Goal: Navigation & Orientation: Find specific page/section

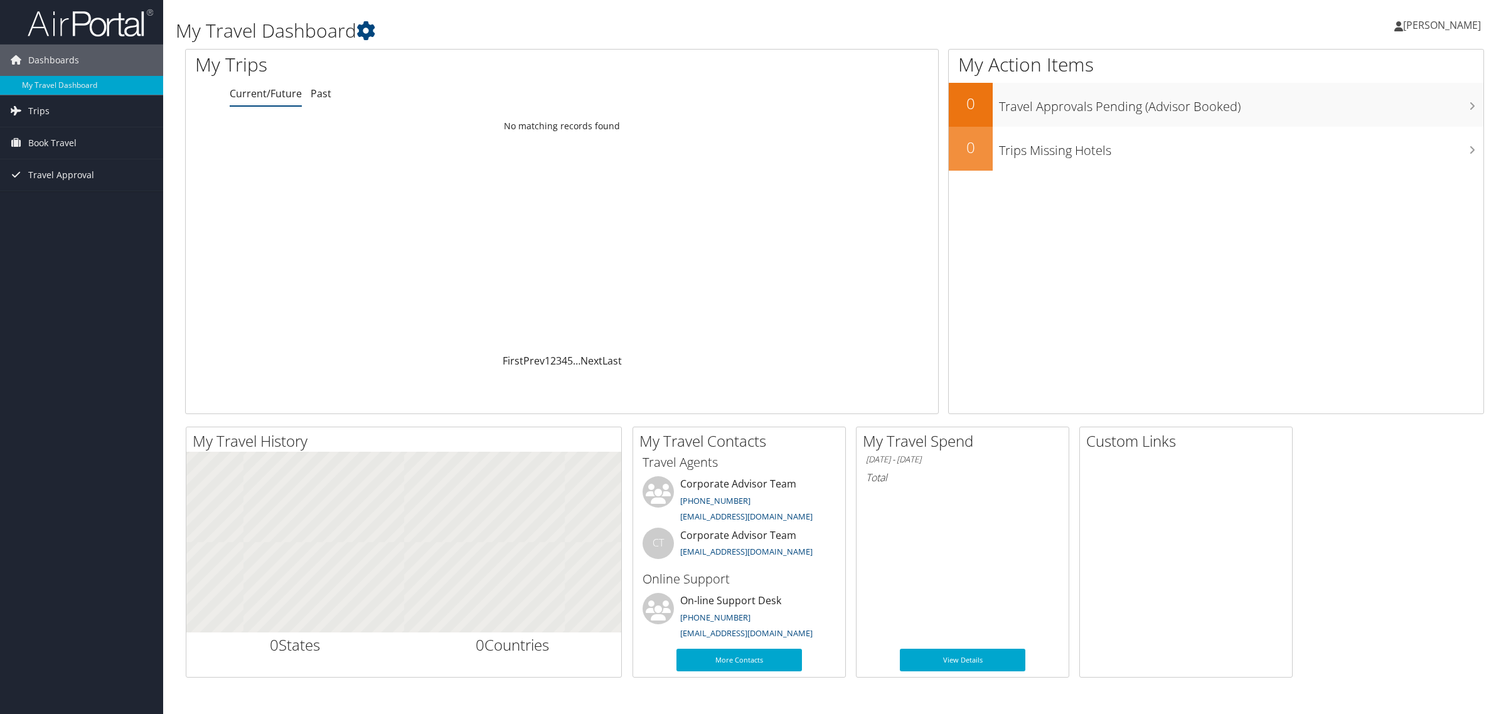
click at [29, 113] on span "Trips" at bounding box center [38, 110] width 21 height 31
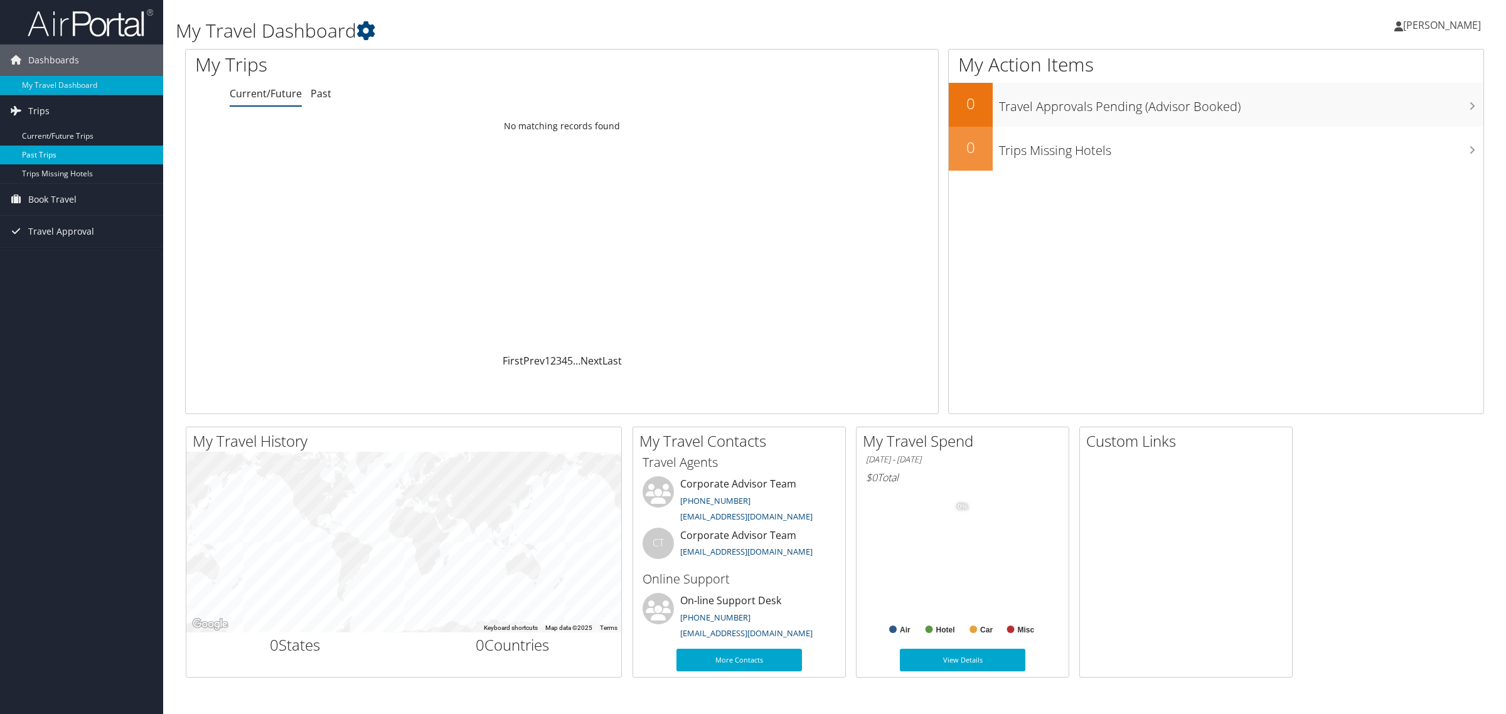
click at [42, 155] on link "Past Trips" at bounding box center [81, 155] width 163 height 19
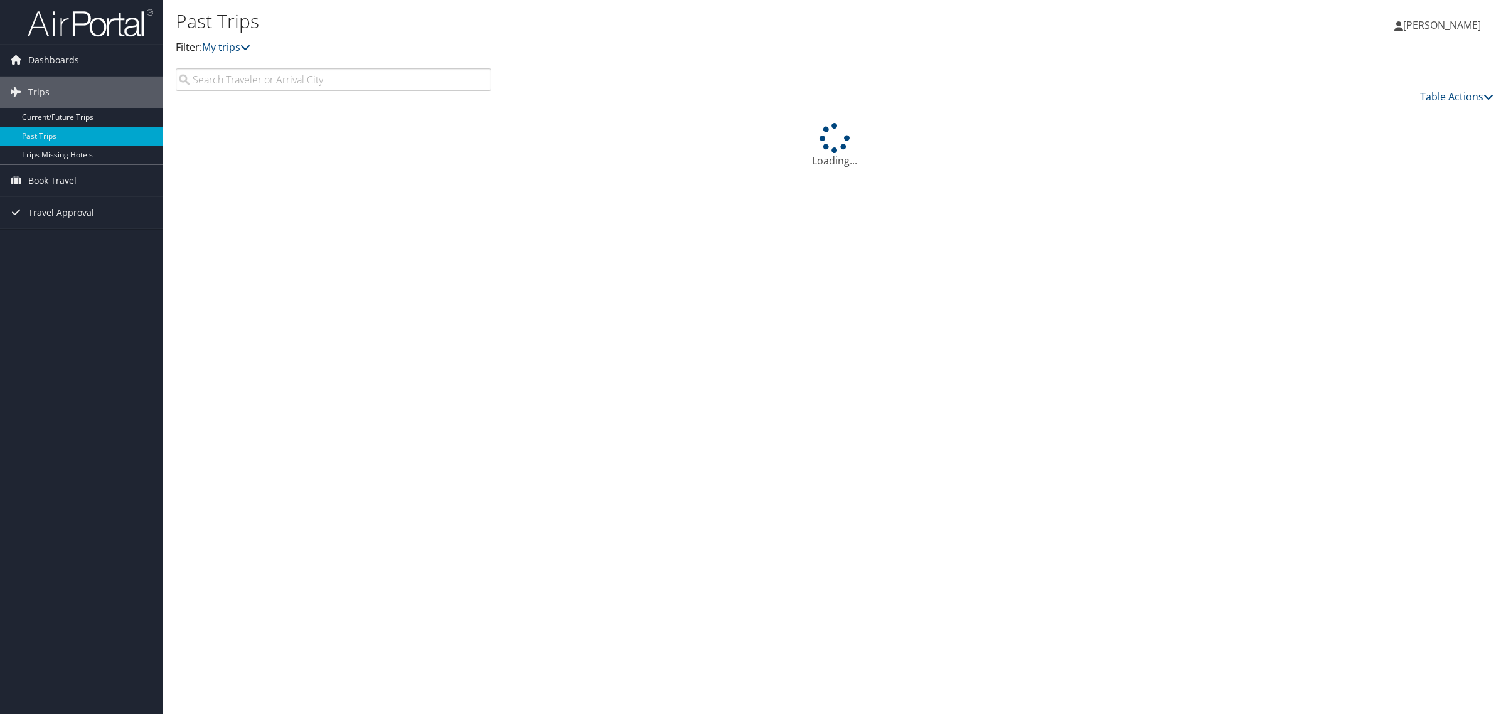
click at [240, 85] on input "search" at bounding box center [334, 79] width 316 height 23
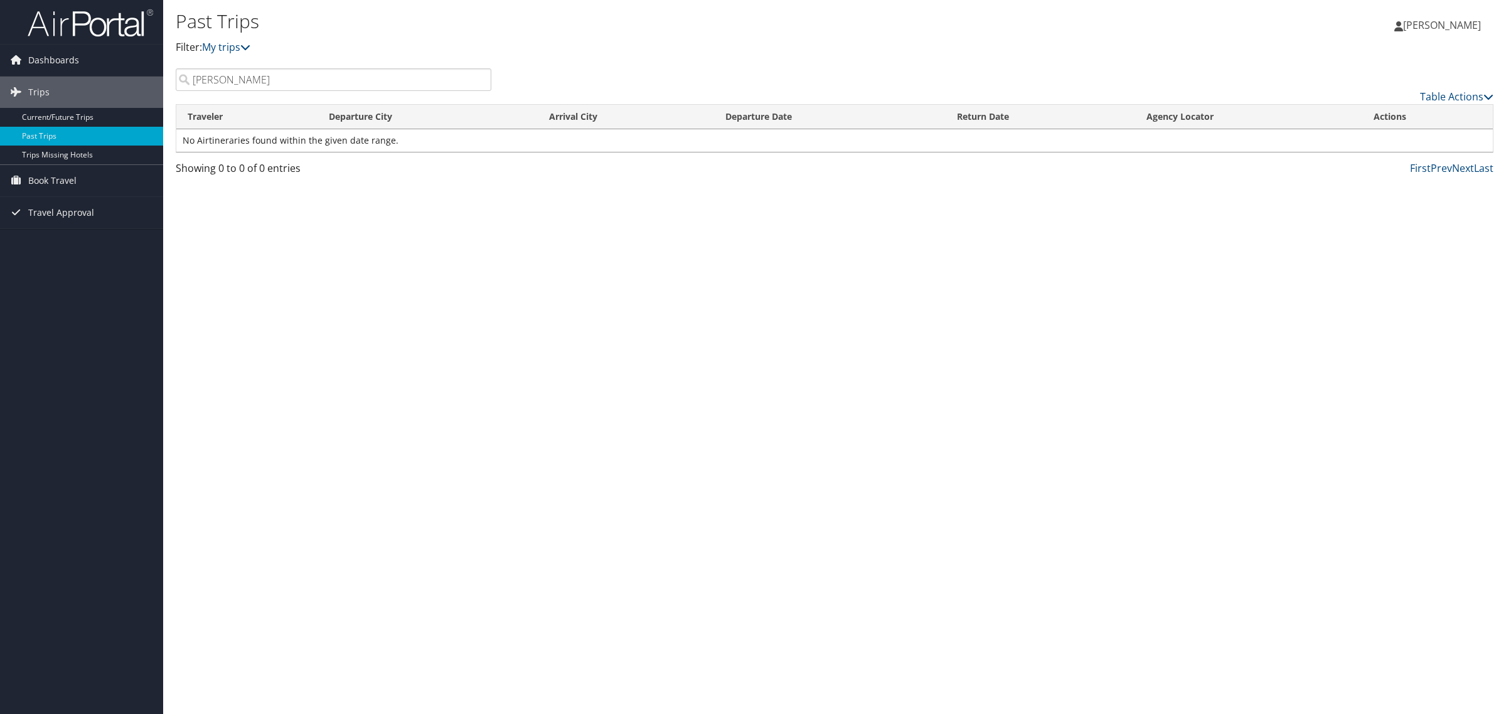
type input "Drew Wes"
click at [229, 321] on div "Past Trips Filter: My trips Karla Sanchez Karla Sanchez My Settings Travel Agen…" at bounding box center [834, 357] width 1343 height 714
click at [193, 366] on div "Past Trips Filter: My trips Karla Sanchez Karla Sanchez My Settings Travel Agen…" at bounding box center [834, 357] width 1343 height 714
click at [123, 377] on div "Dashboards My Travel Dashboard Trips Current/Future Trips Past Trips Trips Miss…" at bounding box center [753, 357] width 1506 height 714
click at [55, 151] on link "Trips Missing Hotels" at bounding box center [81, 155] width 163 height 19
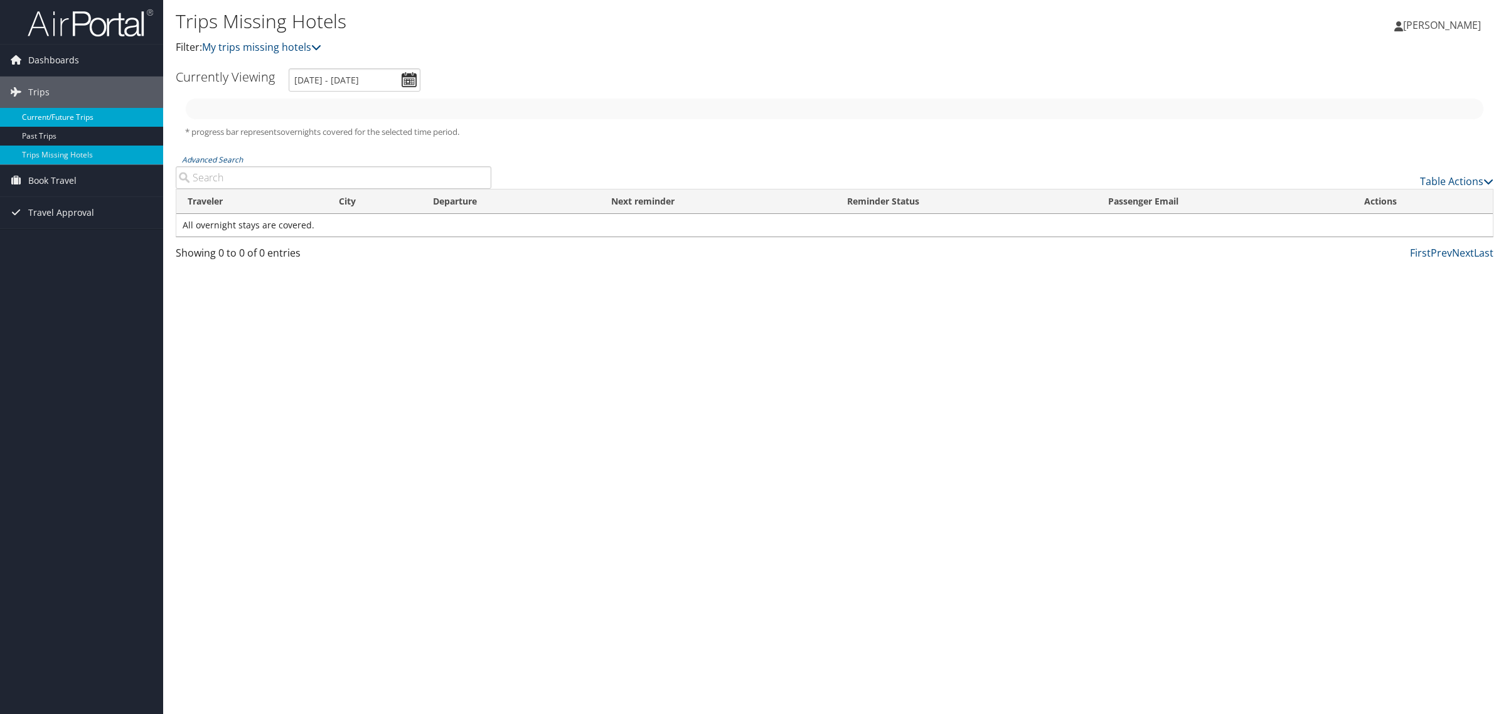
click at [58, 115] on link "Current/Future Trips" at bounding box center [81, 117] width 163 height 19
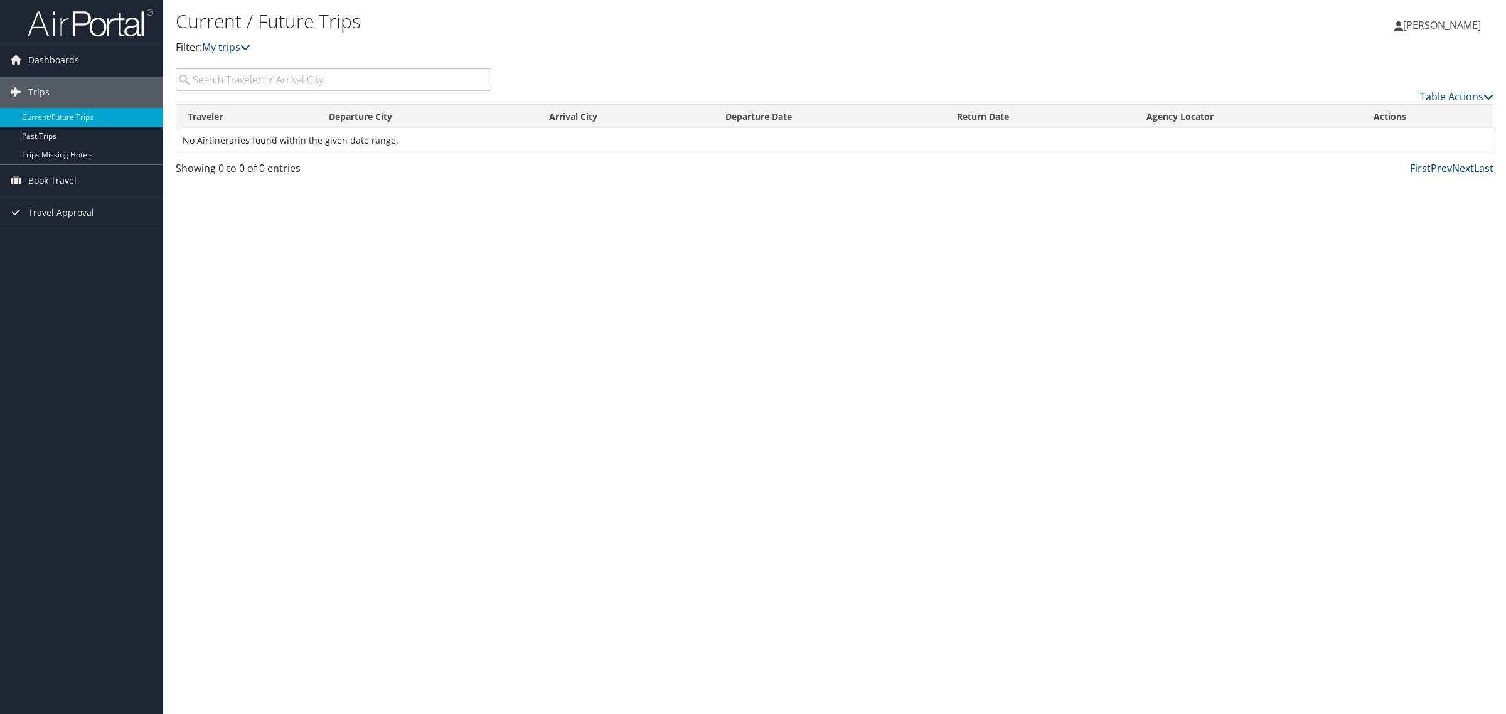
drag, startPoint x: 226, startPoint y: 71, endPoint x: 225, endPoint y: 78, distance: 7.8
click at [226, 72] on input "search" at bounding box center [334, 79] width 316 height 23
drag, startPoint x: 233, startPoint y: 77, endPoint x: 165, endPoint y: 80, distance: 67.9
click at [165, 80] on div "Current / Future Trips Filter: My trips Karla Sanchez Karla Sanchez My Settings…" at bounding box center [834, 357] width 1343 height 714
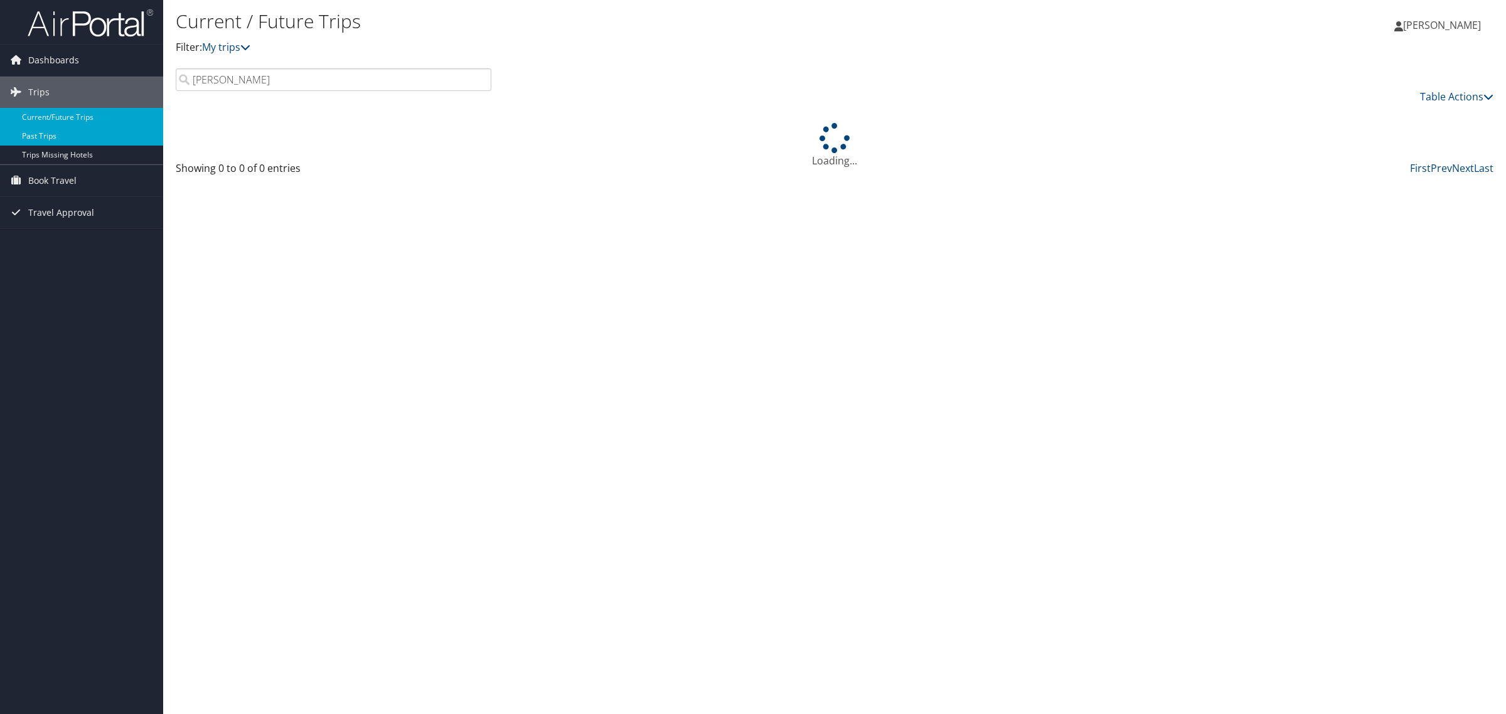
type input "Drew"
click at [48, 141] on link "Past Trips" at bounding box center [81, 136] width 163 height 19
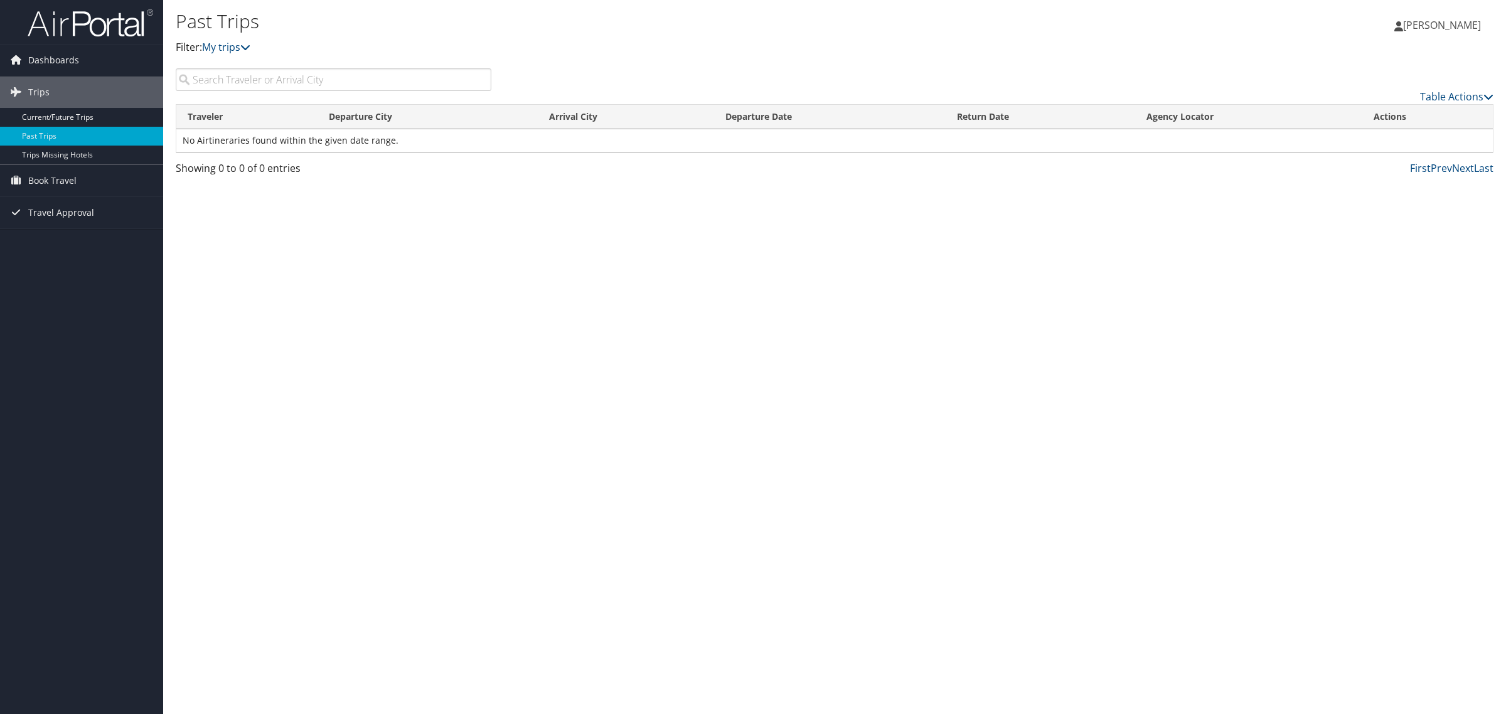
click at [1454, 30] on span "[PERSON_NAME]" at bounding box center [1442, 25] width 78 height 14
click at [1385, 208] on link "Sign Out" at bounding box center [1410, 204] width 140 height 21
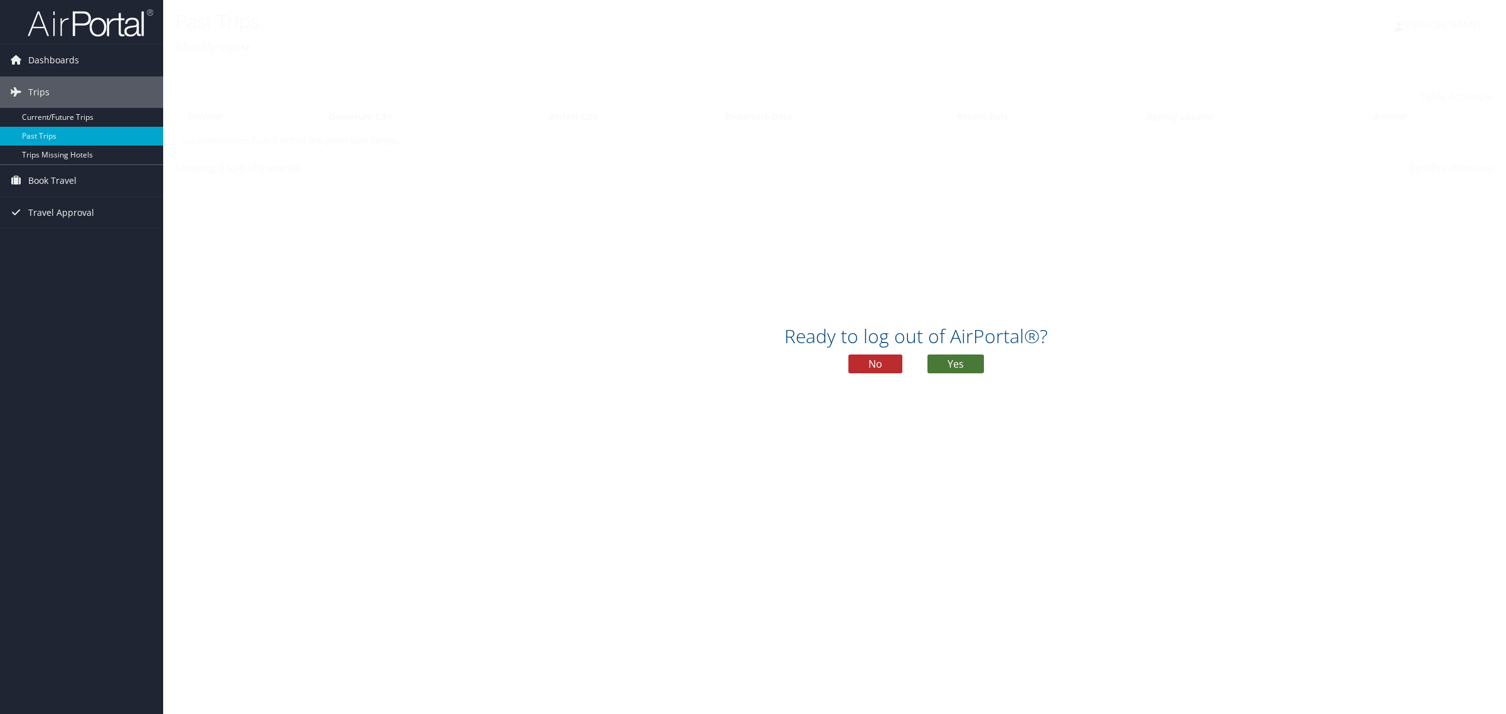
click at [939, 364] on button "Yes" at bounding box center [955, 363] width 56 height 19
